Goal: Information Seeking & Learning: Learn about a topic

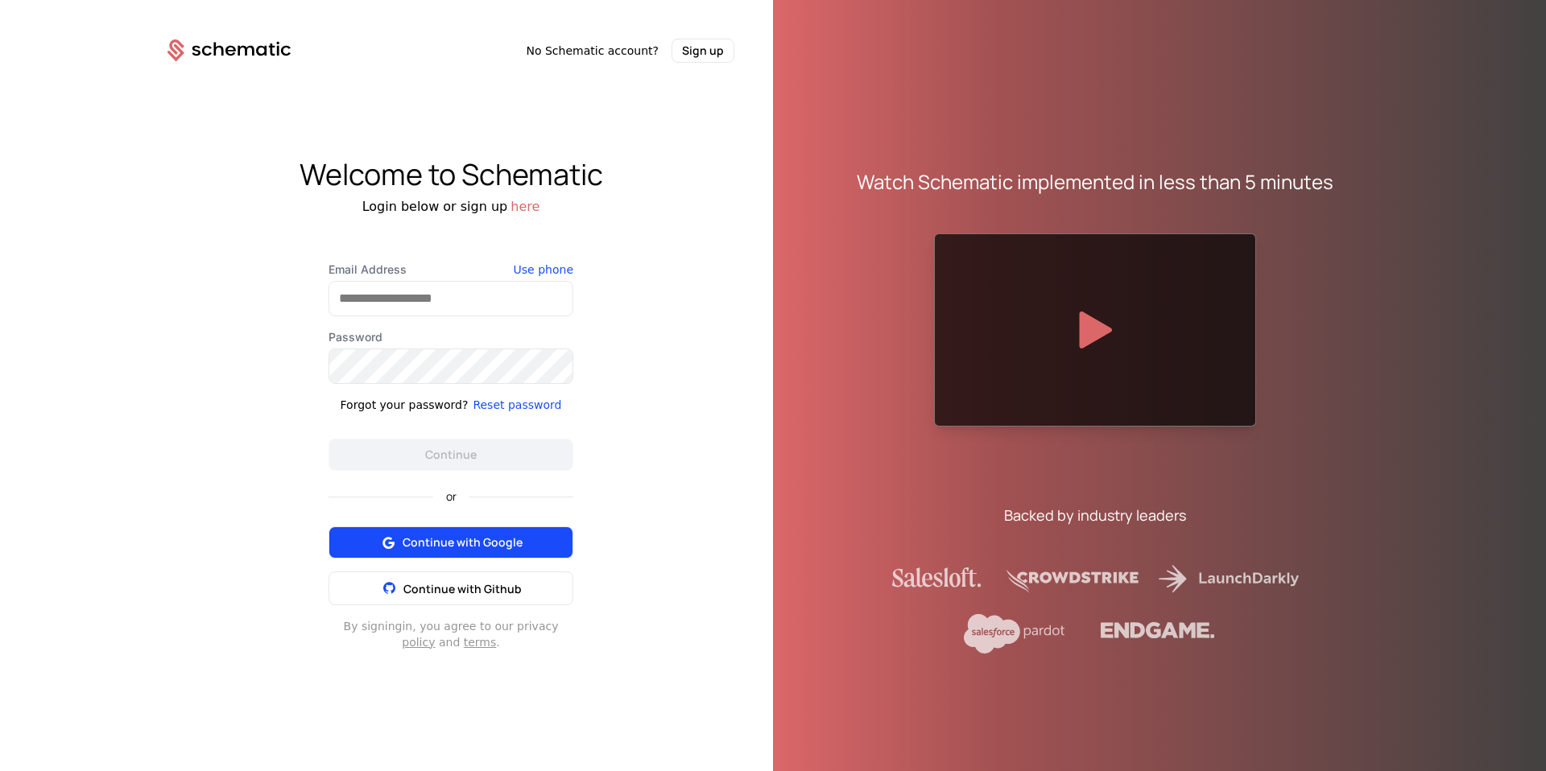
click at [510, 538] on span "Continue with Google" at bounding box center [463, 543] width 120 height 16
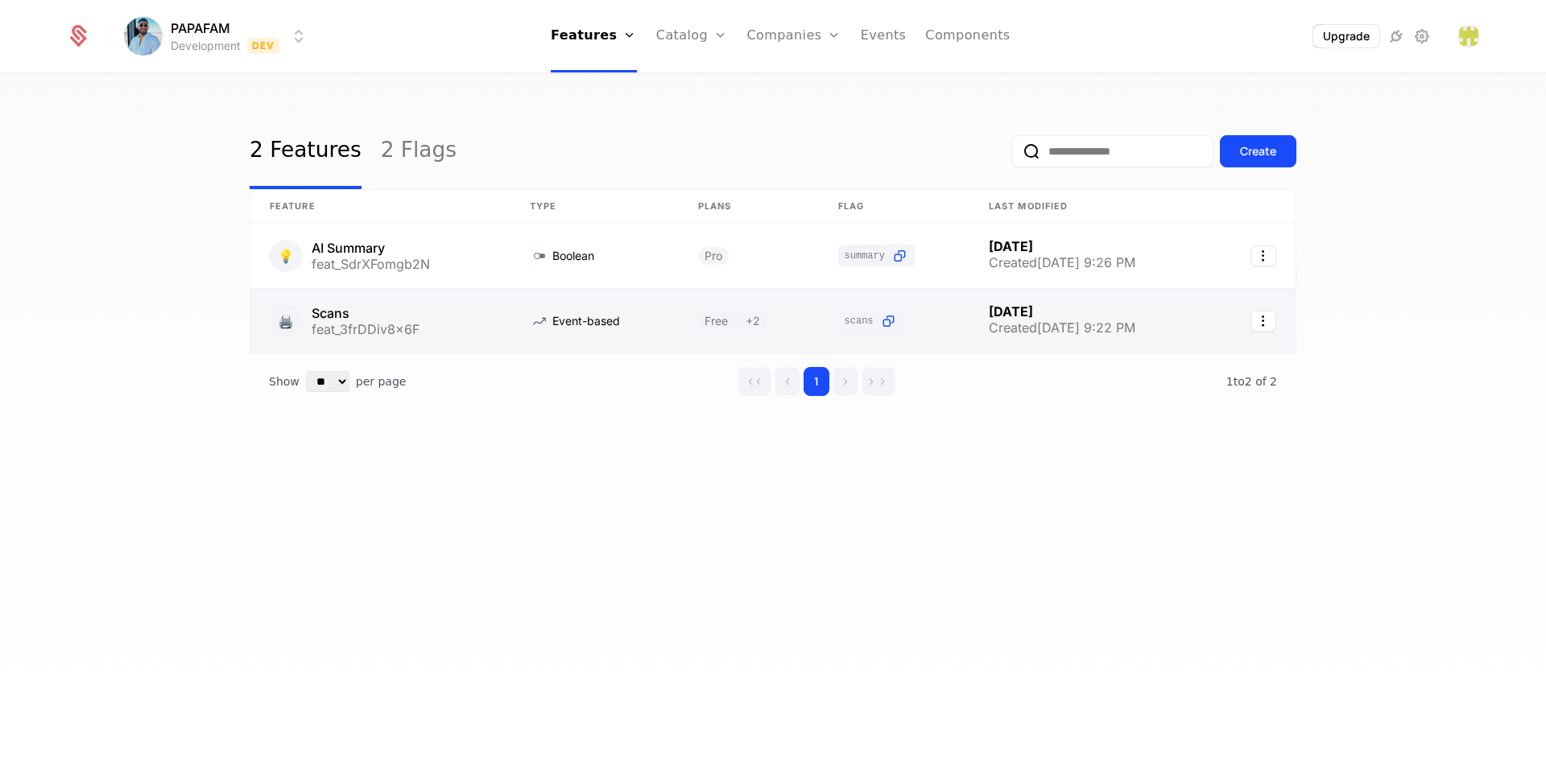
click at [410, 316] on link at bounding box center [380, 321] width 260 height 64
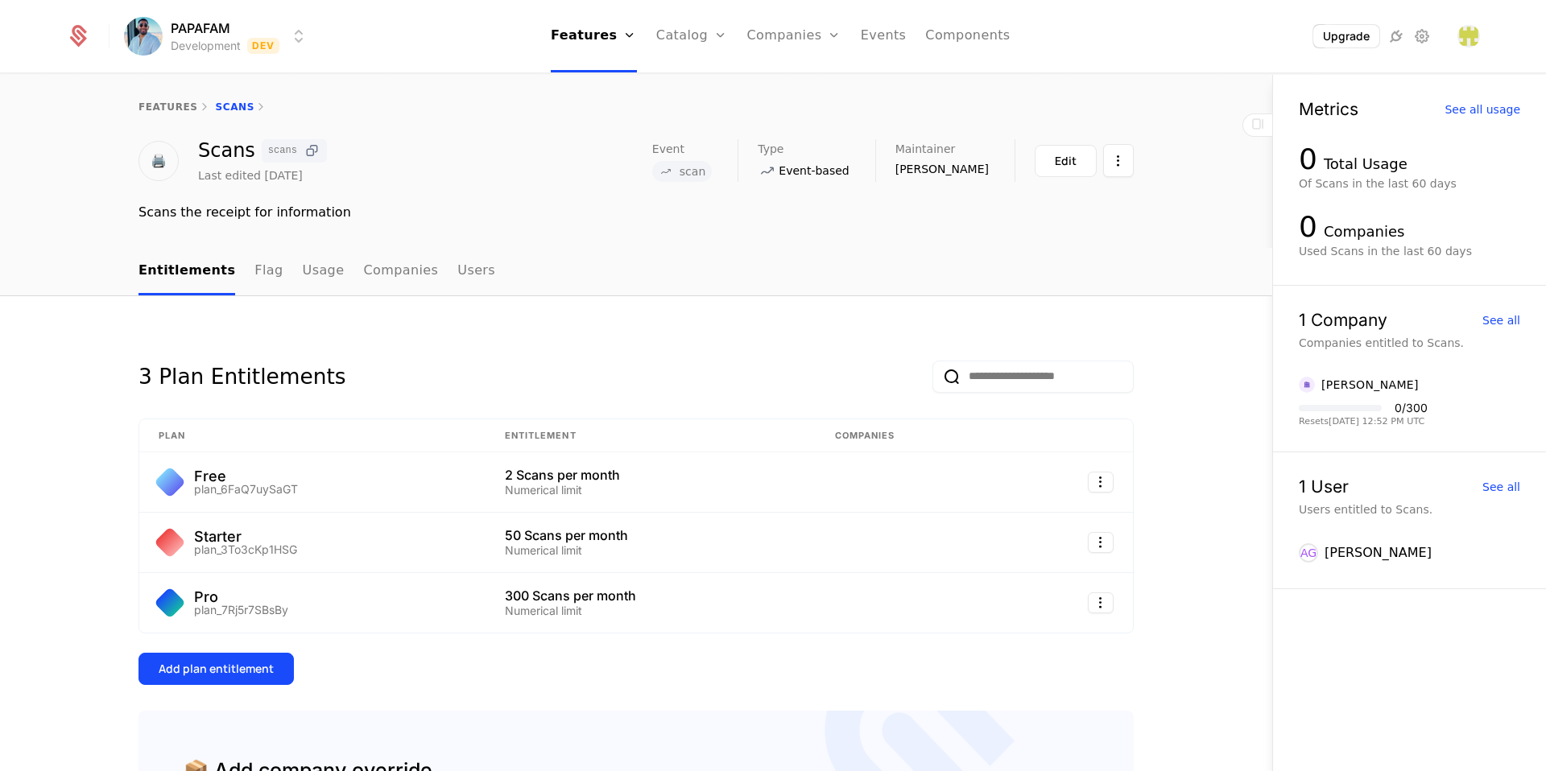
click at [311, 153] on icon at bounding box center [312, 151] width 17 height 17
click at [263, 268] on ul "Entitlements Flag Usage Companies Users" at bounding box center [316, 272] width 357 height 48
click at [260, 272] on link "Flag" at bounding box center [268, 272] width 28 height 48
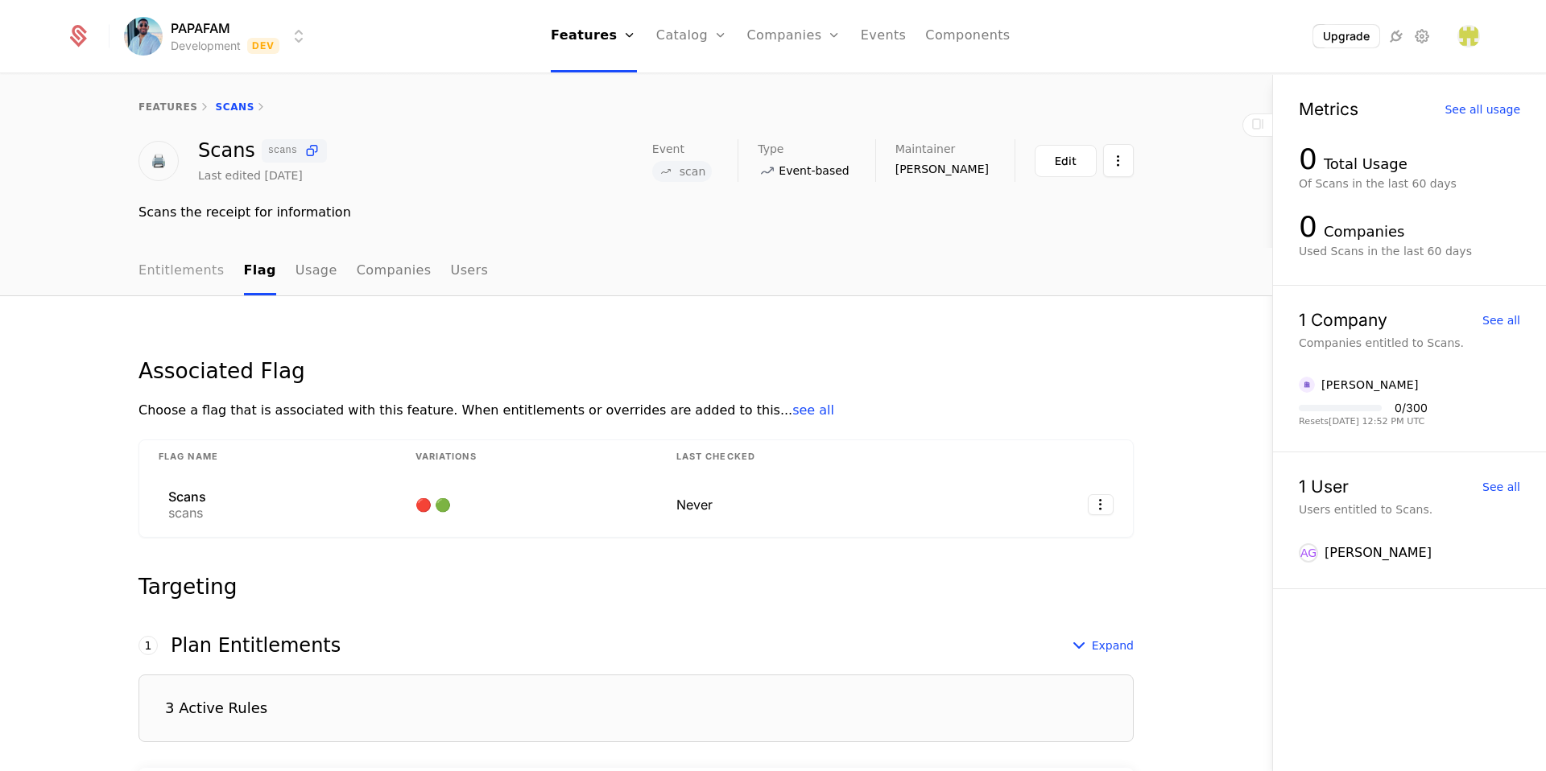
click at [177, 266] on link "Entitlements" at bounding box center [181, 272] width 86 height 48
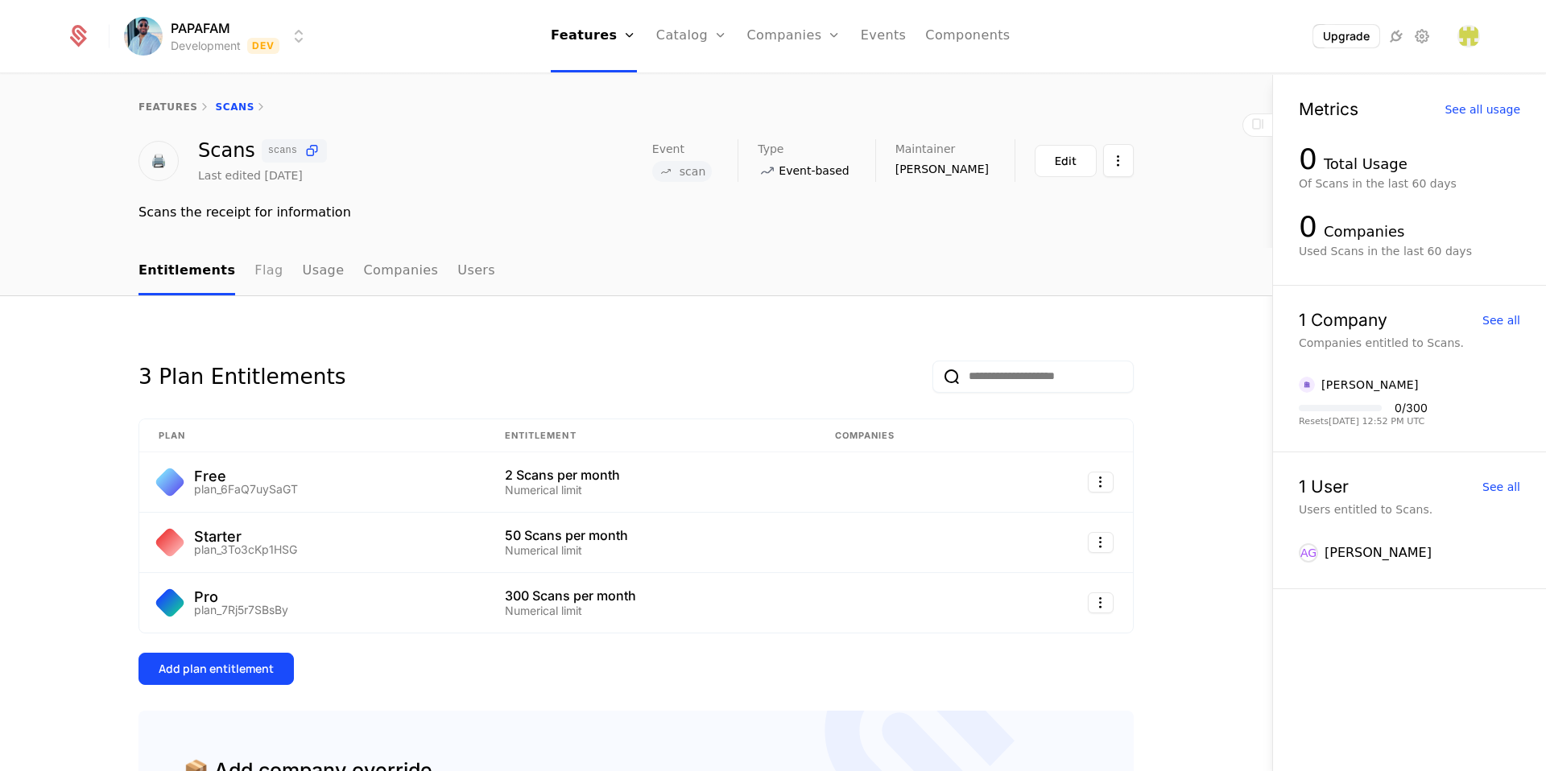
click at [255, 273] on link "Flag" at bounding box center [268, 272] width 28 height 48
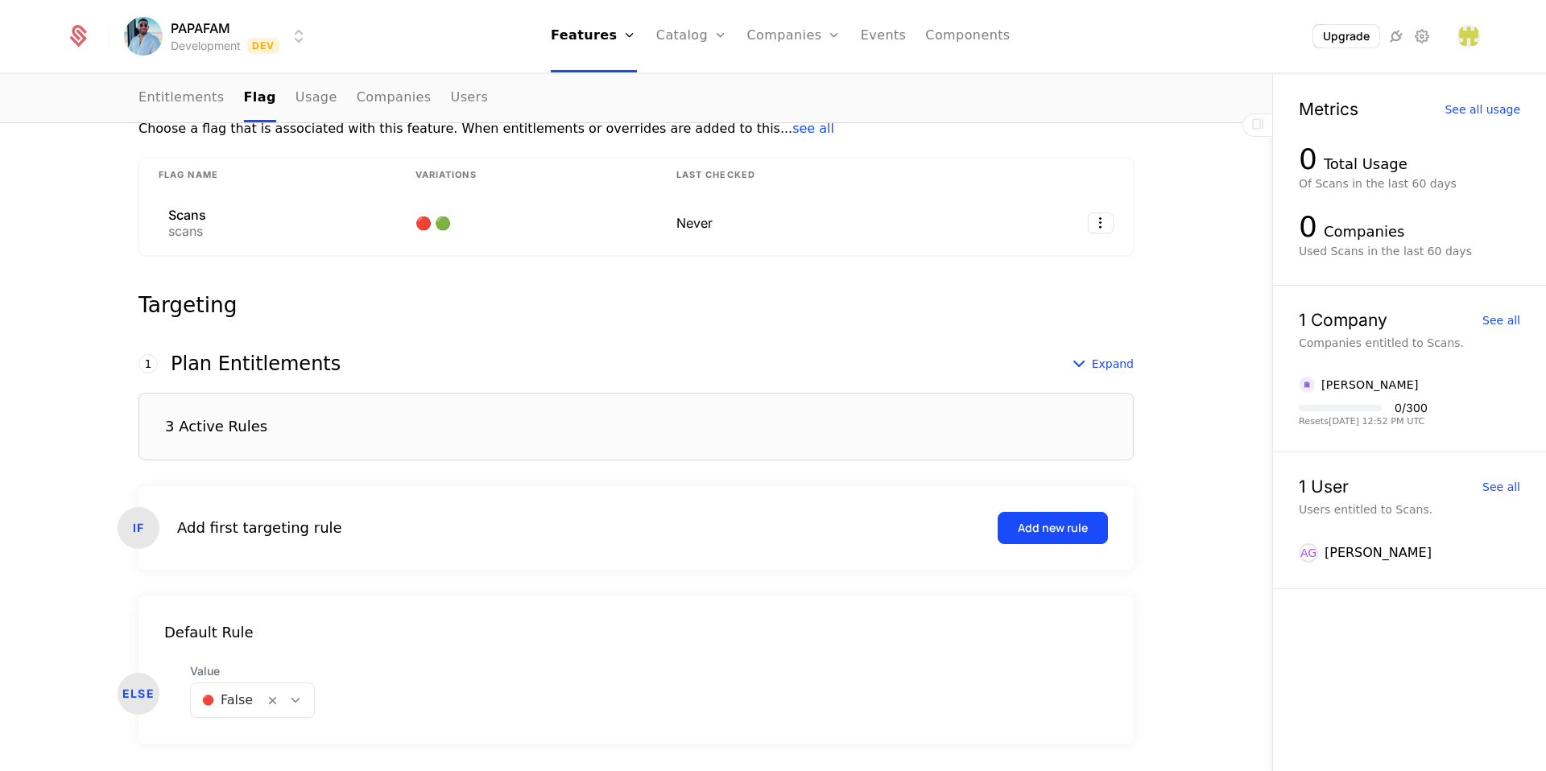
scroll to position [331, 0]
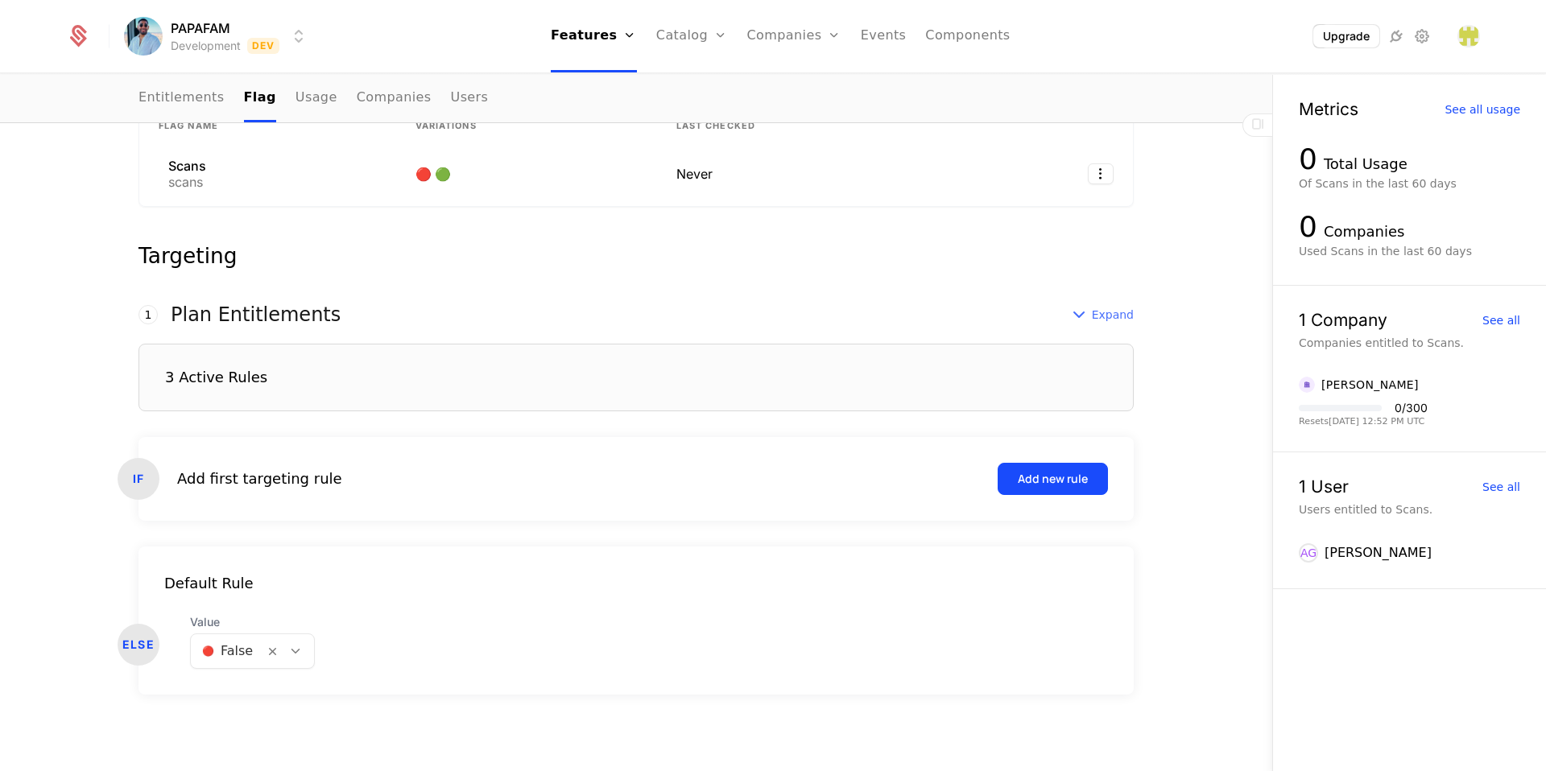
click at [1086, 324] on div "Expand" at bounding box center [1101, 314] width 64 height 19
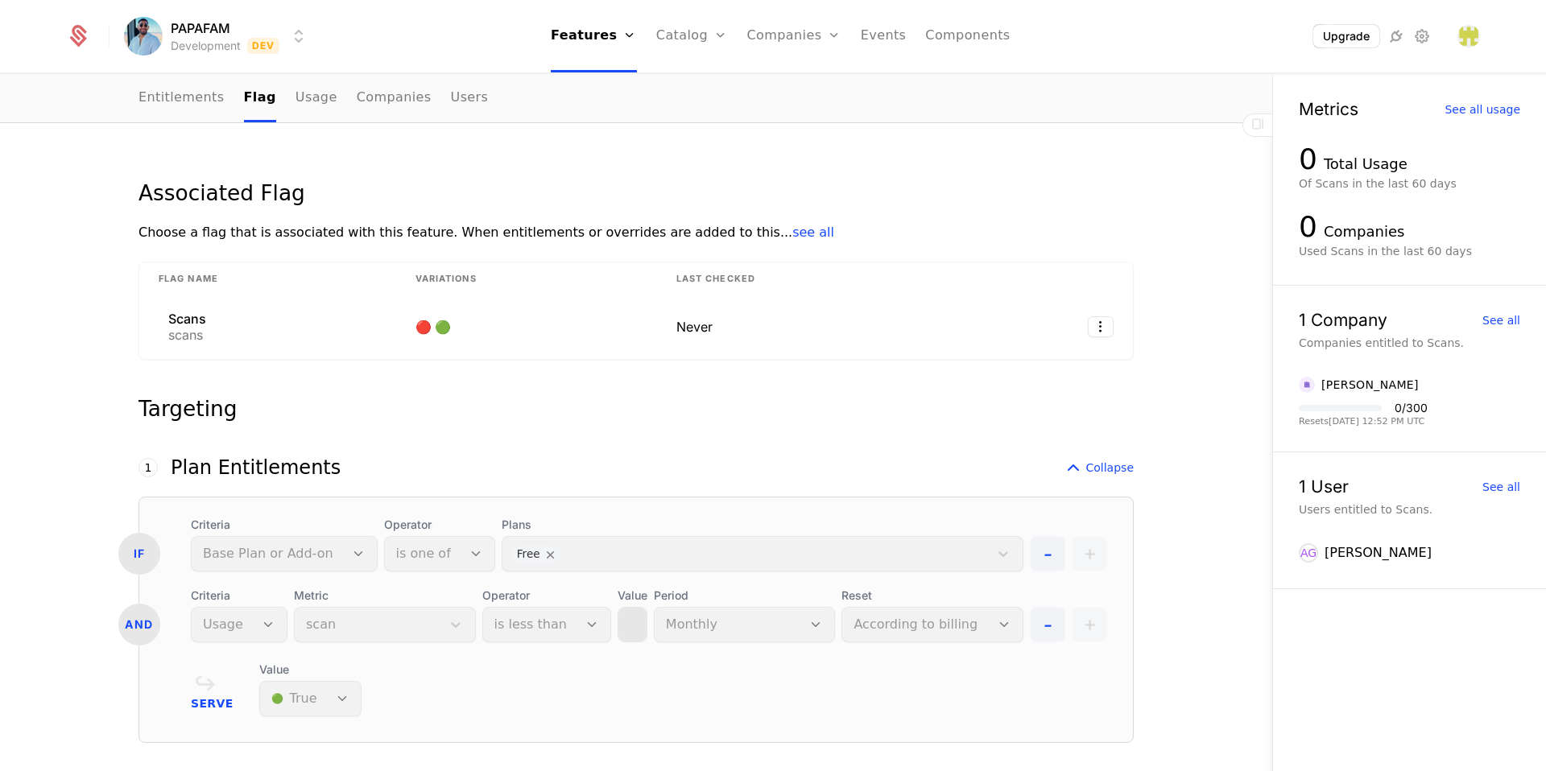
scroll to position [27, 0]
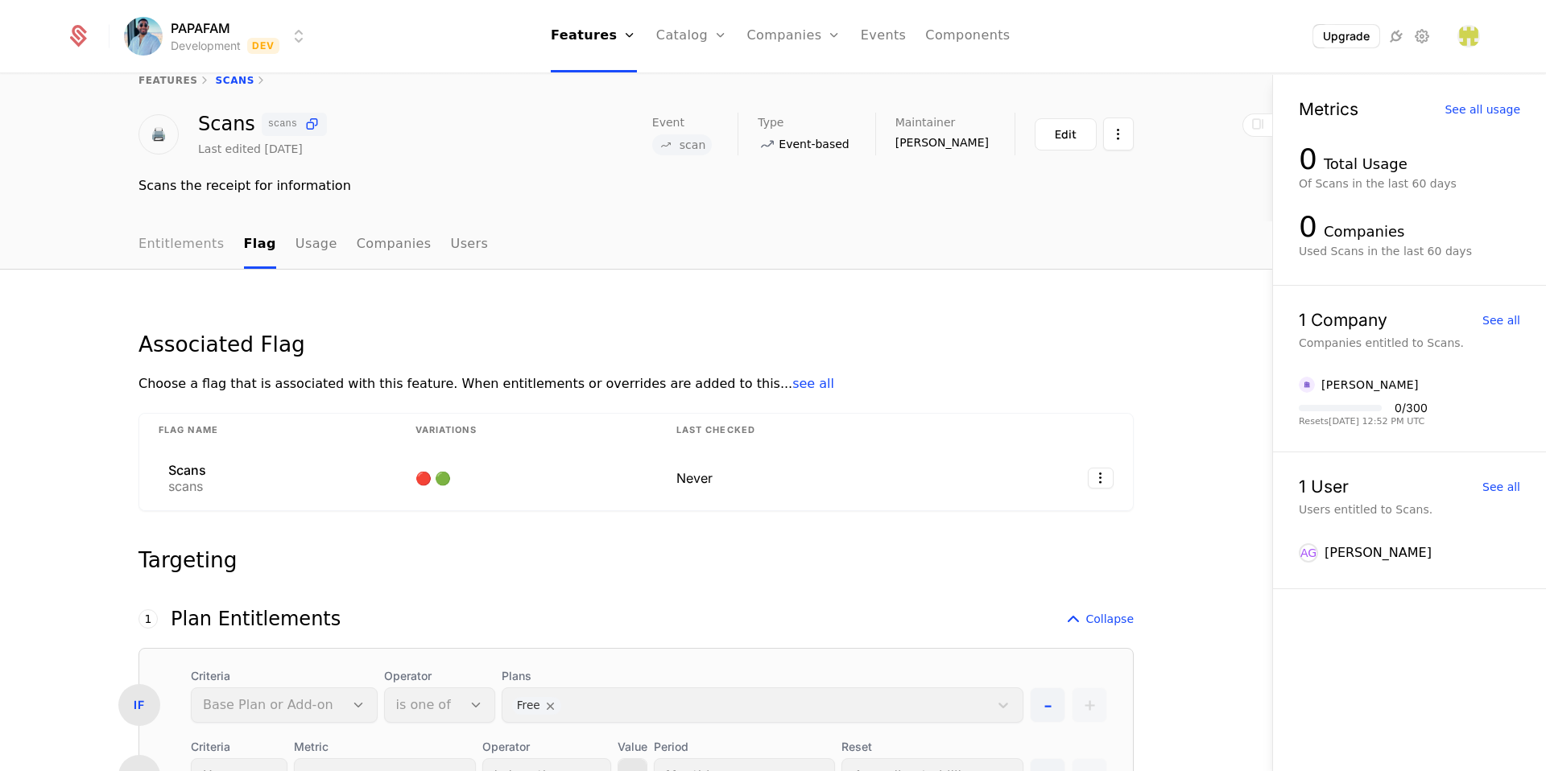
click at [188, 238] on link "Entitlements" at bounding box center [181, 245] width 86 height 48
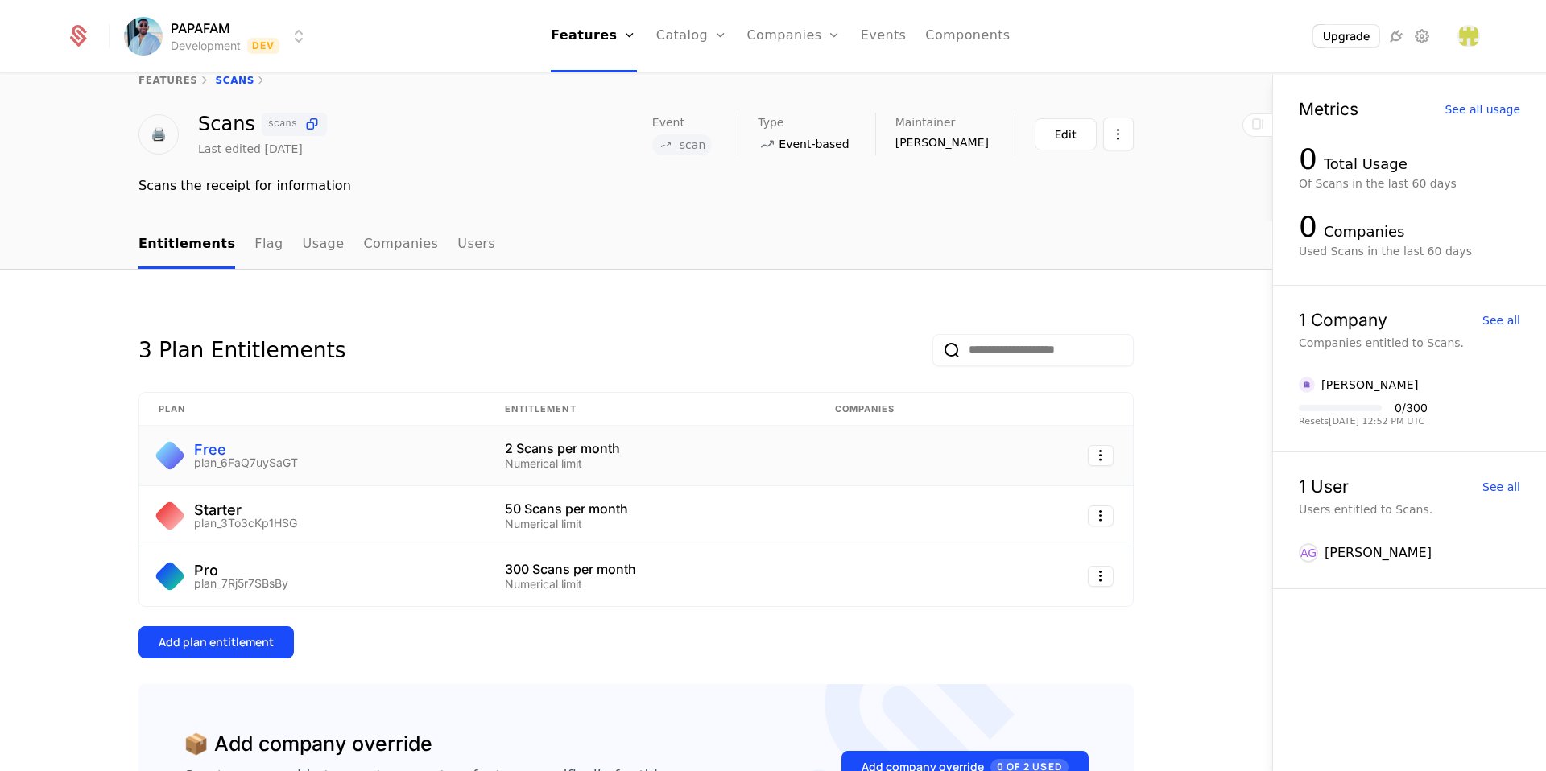
click at [202, 451] on div "Free" at bounding box center [246, 450] width 104 height 14
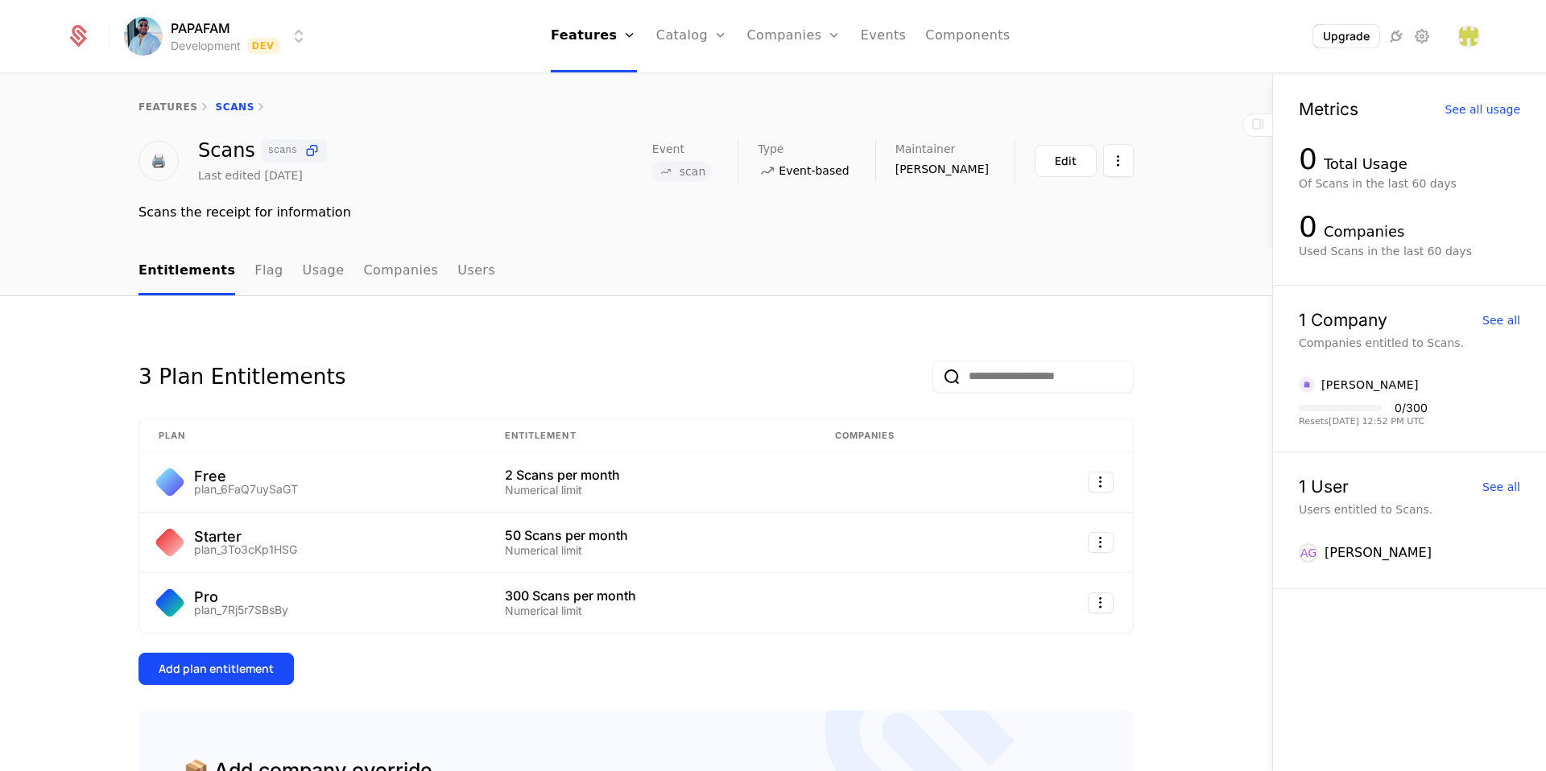
click at [172, 115] on div "features Scans" at bounding box center [636, 107] width 1272 height 64
click at [172, 110] on link "features" at bounding box center [168, 106] width 60 height 11
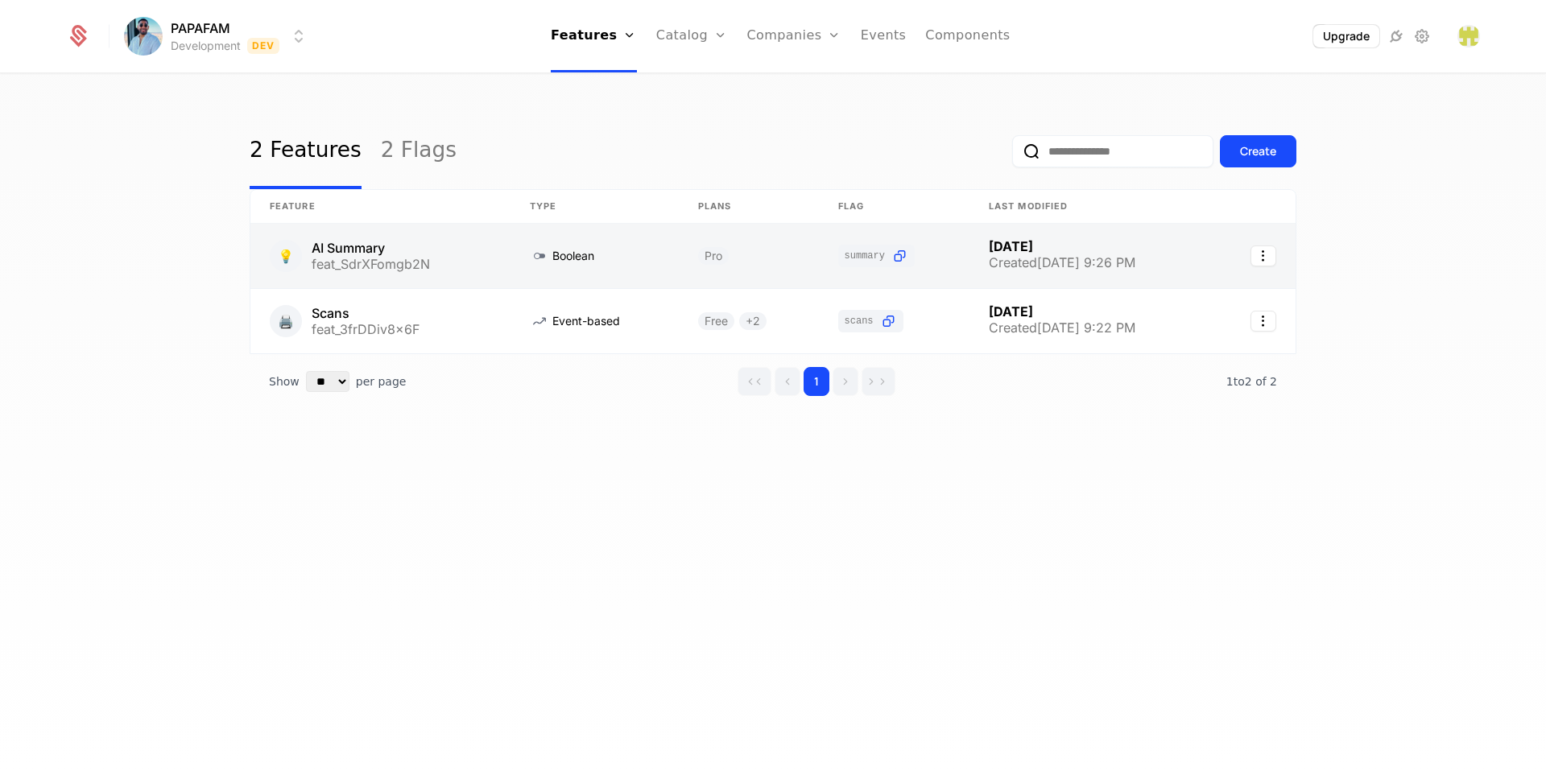
click at [890, 259] on link at bounding box center [894, 256] width 151 height 64
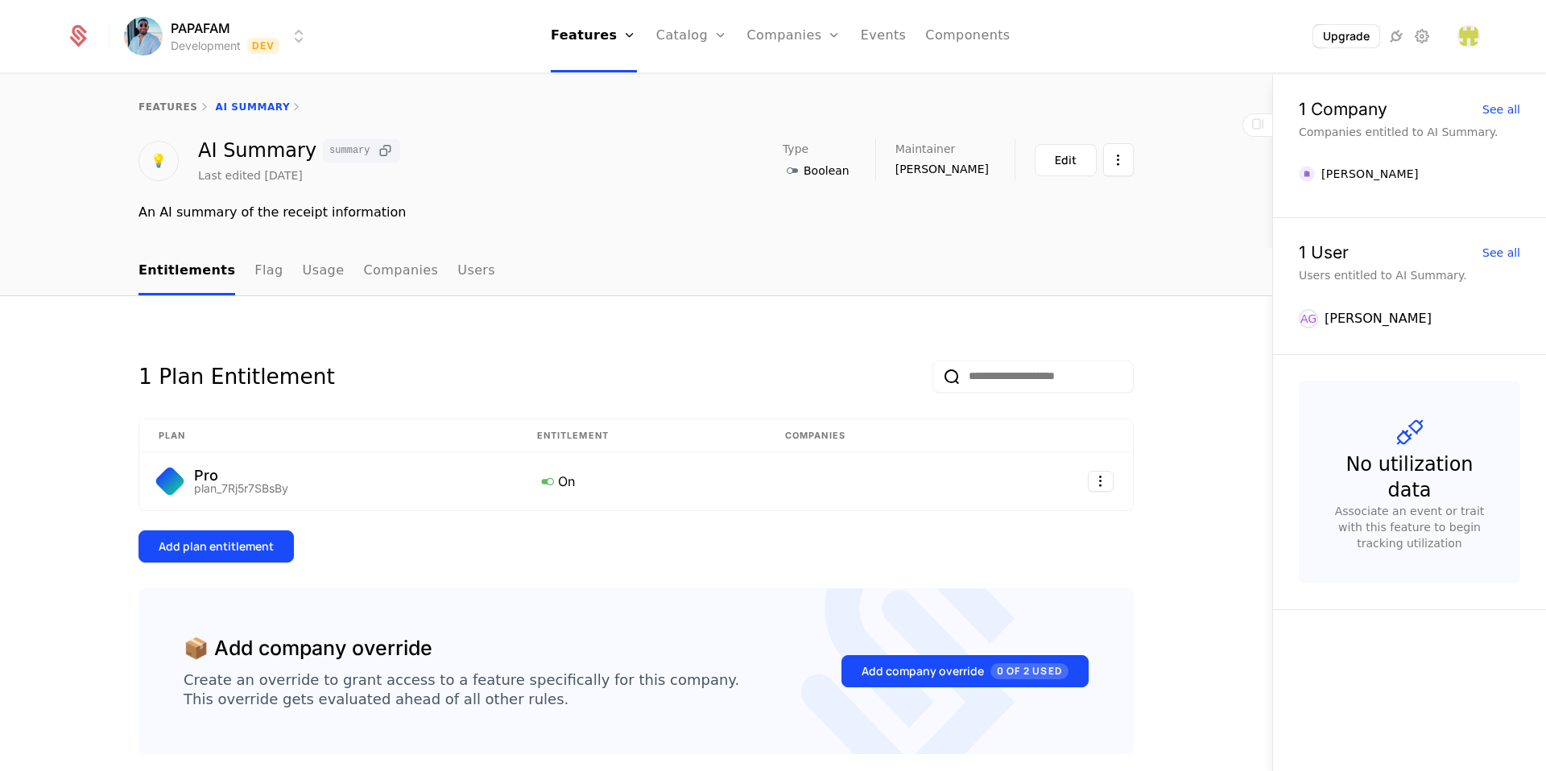
click at [377, 143] on icon at bounding box center [385, 151] width 17 height 17
